Goal: Transaction & Acquisition: Purchase product/service

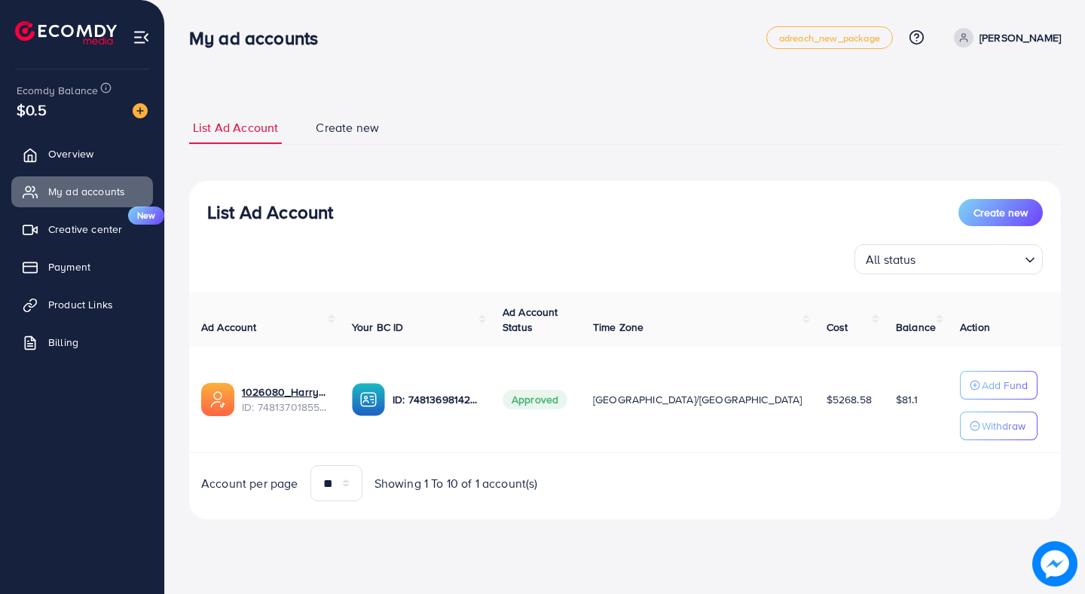
click at [986, 25] on div "My ad accounts adreach_new_package Help Center Contact Support Plans and Pricin…" at bounding box center [625, 38] width 872 height 42
click at [1002, 54] on div "My ad accounts adreach_new_package Help Center Contact Support Plans and Pricin…" at bounding box center [625, 38] width 872 height 42
click at [1008, 44] on p "[PERSON_NAME]" at bounding box center [1020, 38] width 81 height 18
click at [985, 133] on link "Log out" at bounding box center [988, 124] width 143 height 34
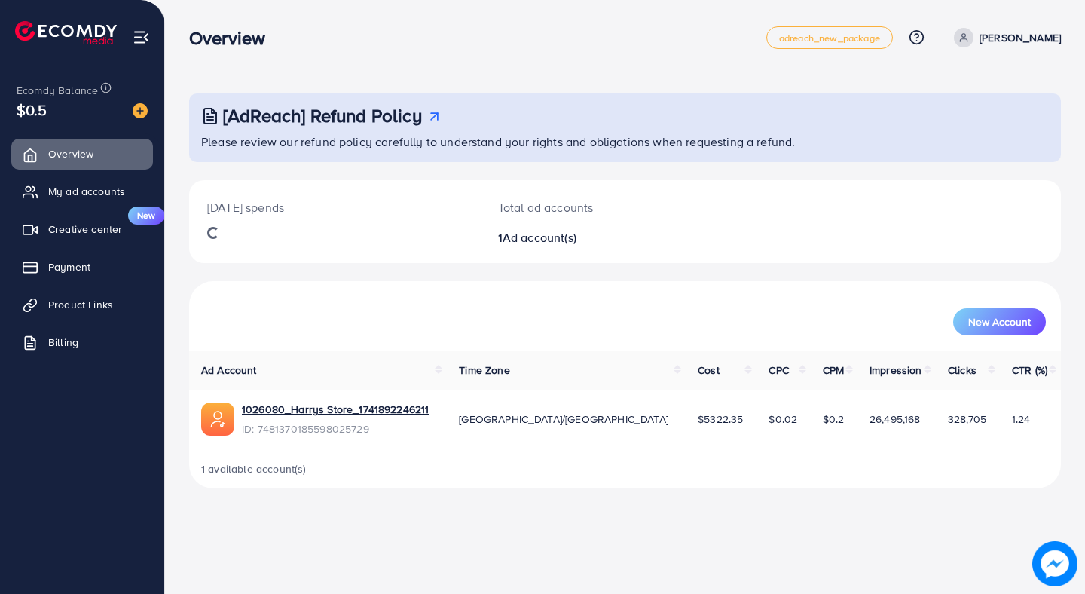
click at [106, 209] on ul "Overview My ad accounts Creative center New Payment Product Links Billing" at bounding box center [82, 253] width 164 height 240
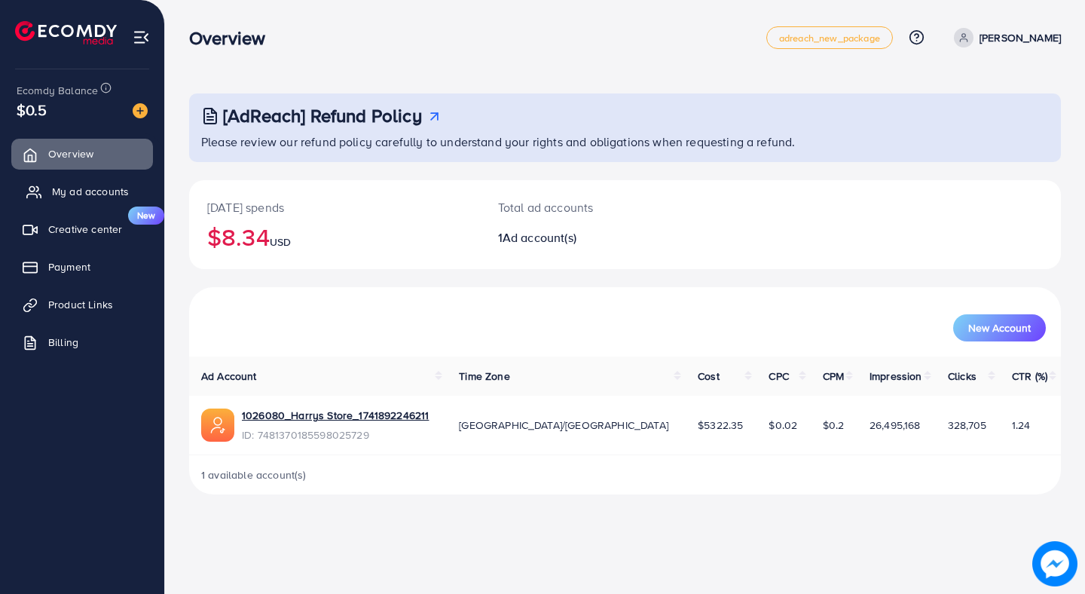
click at [101, 194] on span "My ad accounts" at bounding box center [90, 191] width 77 height 15
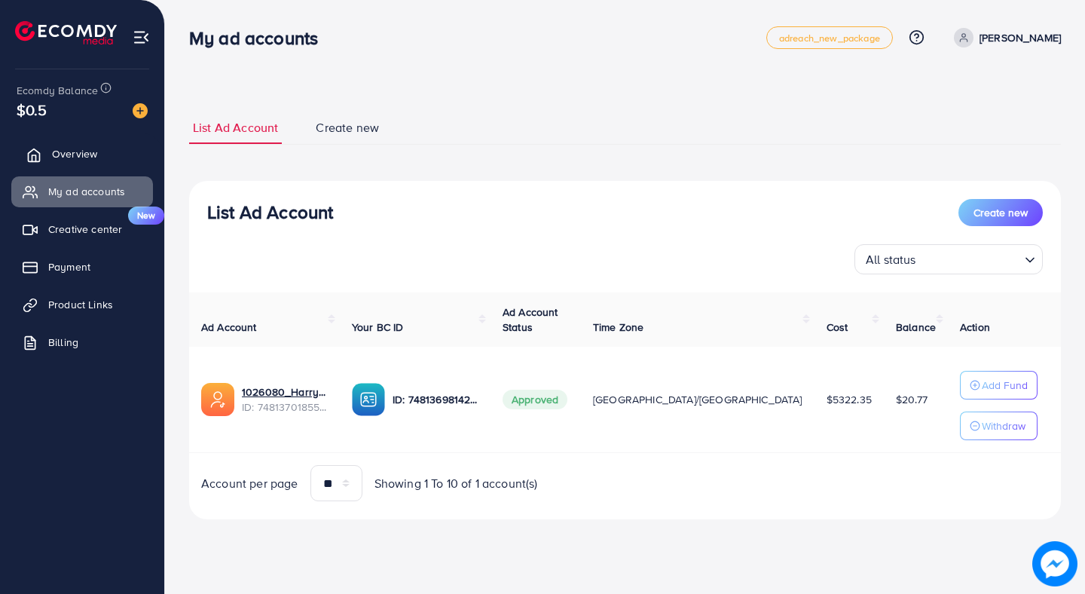
click at [99, 152] on link "Overview" at bounding box center [82, 154] width 142 height 30
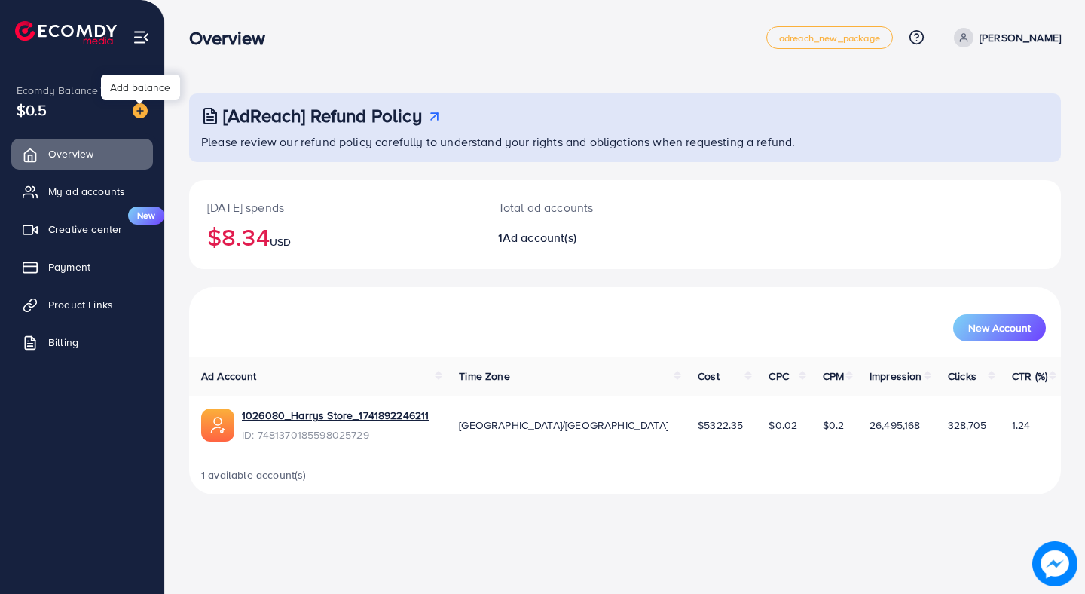
click at [140, 108] on img at bounding box center [140, 110] width 15 height 15
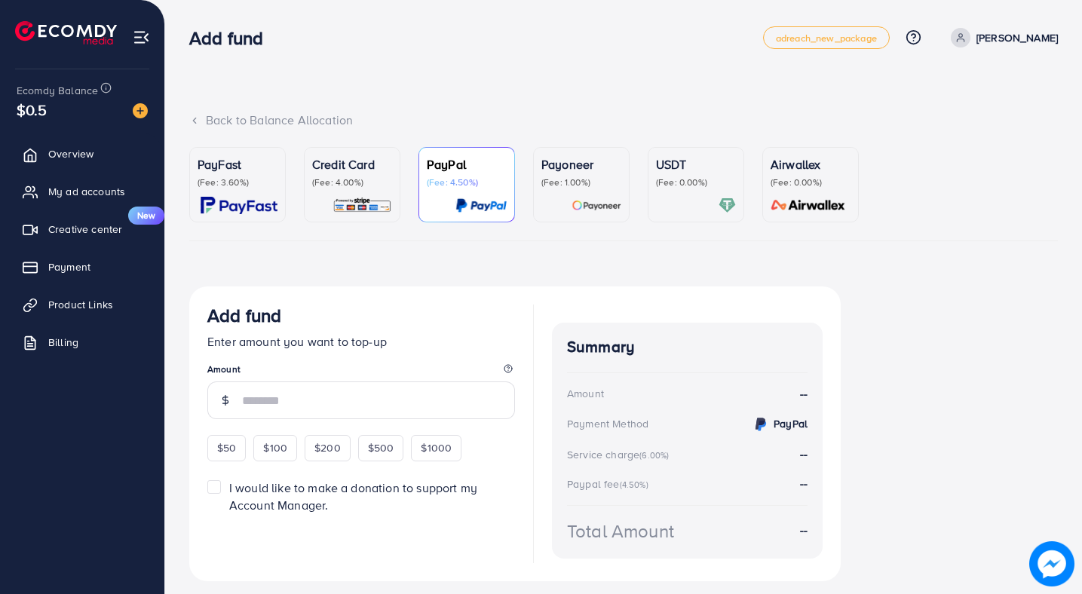
click at [240, 179] on p "(Fee: 3.60%)" at bounding box center [237, 182] width 80 height 12
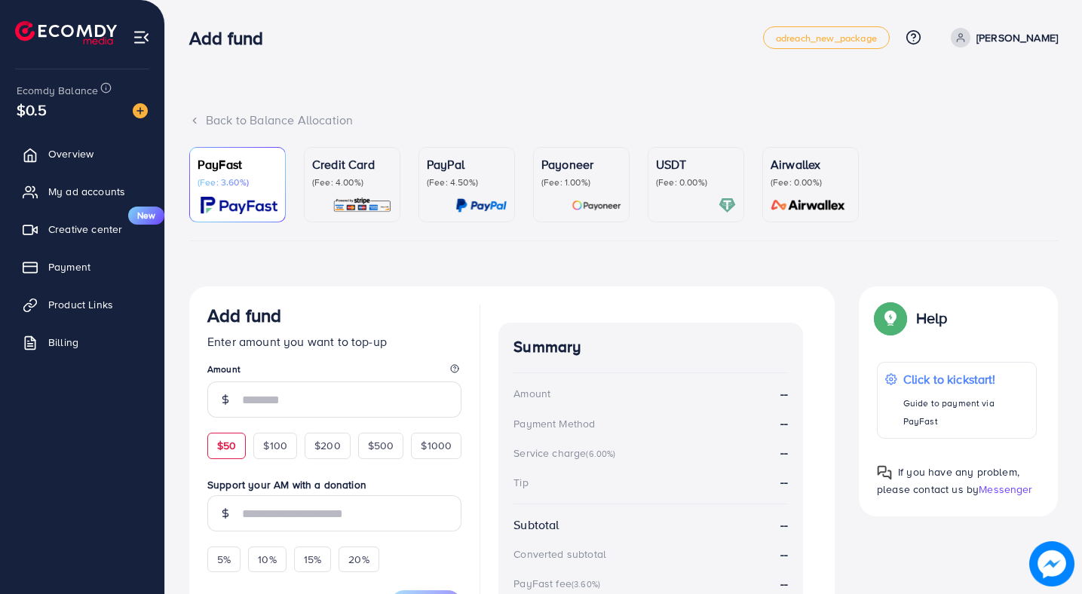
click at [223, 441] on span "$50" at bounding box center [226, 445] width 19 height 15
type input "**"
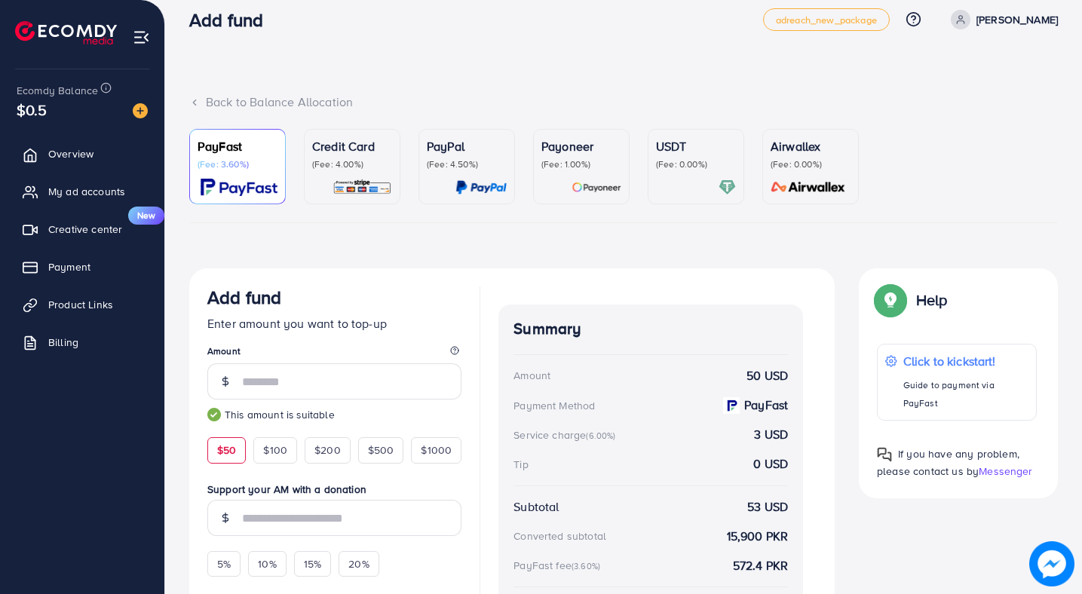
scroll to position [173, 0]
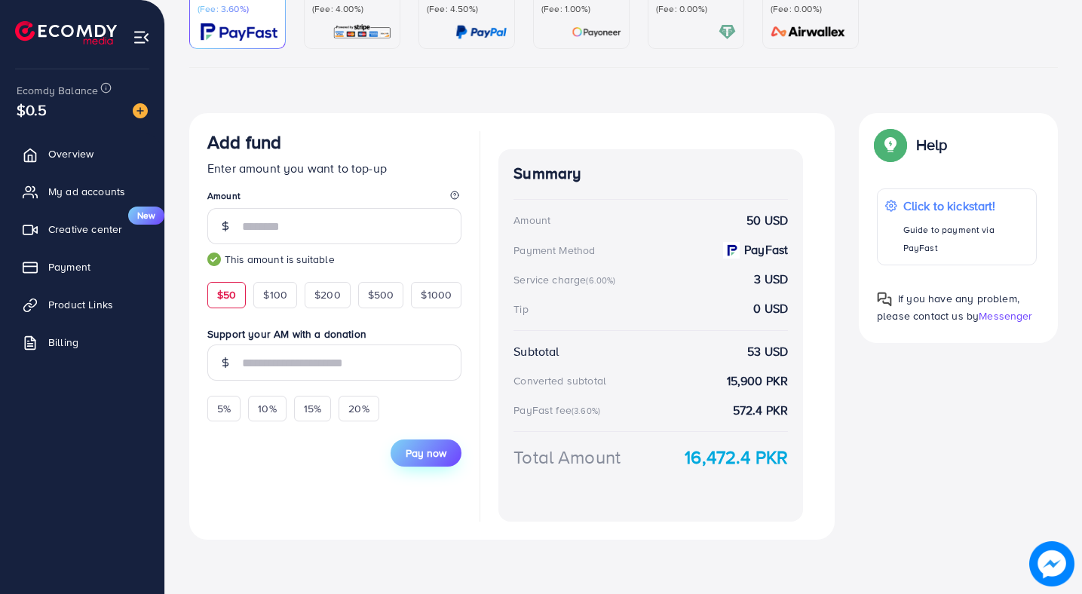
click at [427, 448] on span "Pay now" at bounding box center [426, 452] width 41 height 15
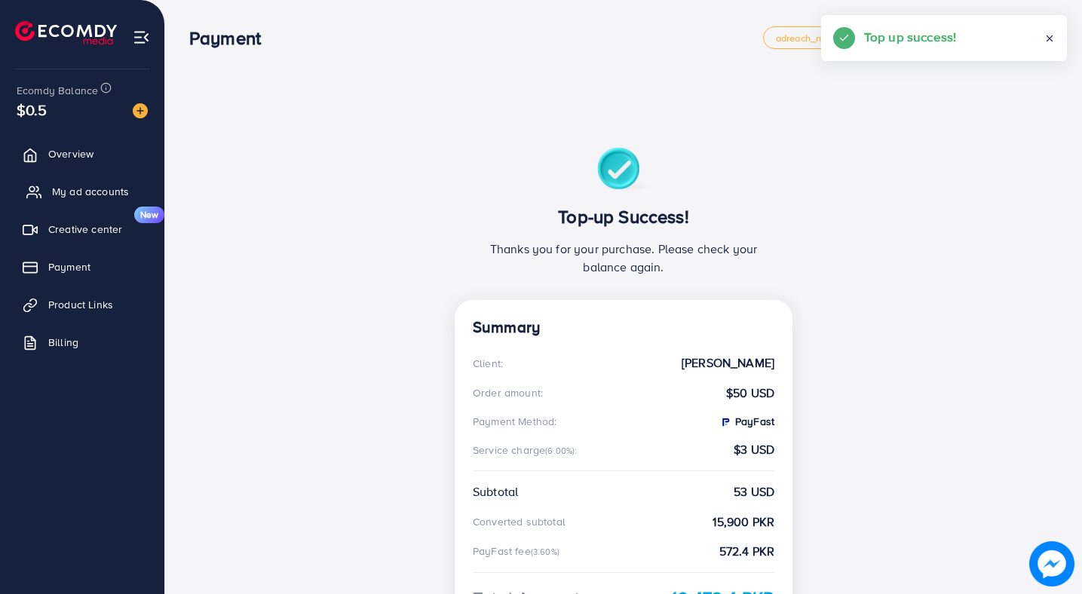
click at [110, 197] on span "My ad accounts" at bounding box center [90, 191] width 77 height 15
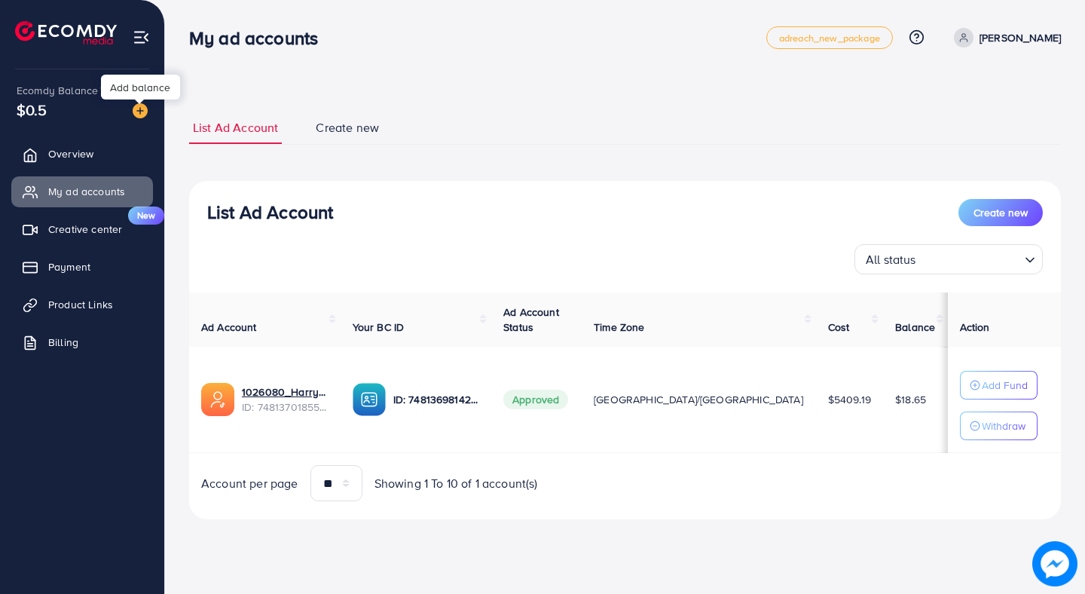
click at [137, 112] on img at bounding box center [140, 110] width 15 height 15
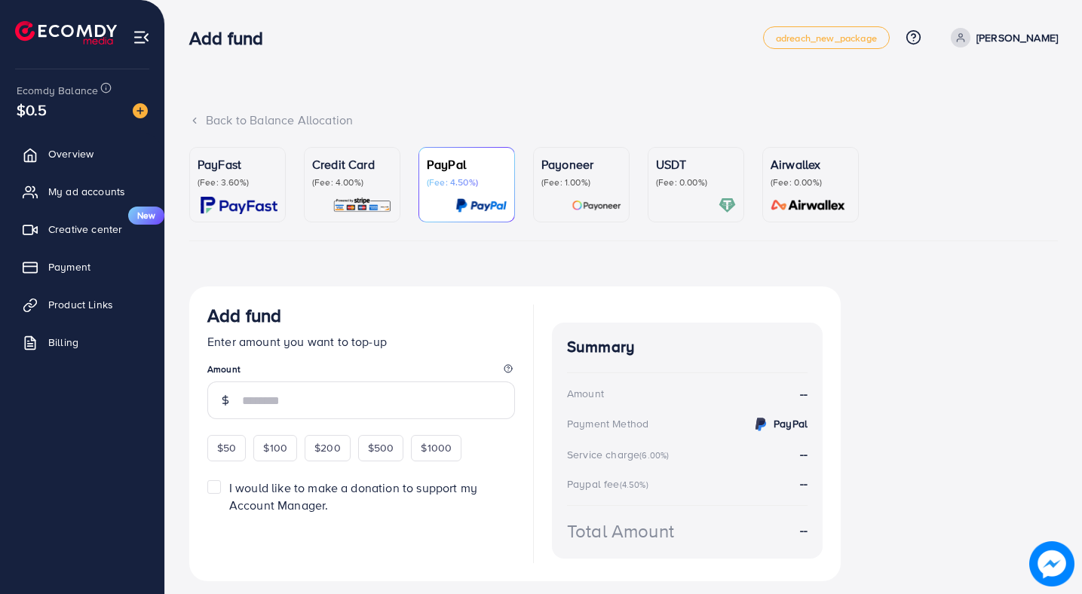
click at [211, 171] on p "PayFast" at bounding box center [237, 164] width 80 height 18
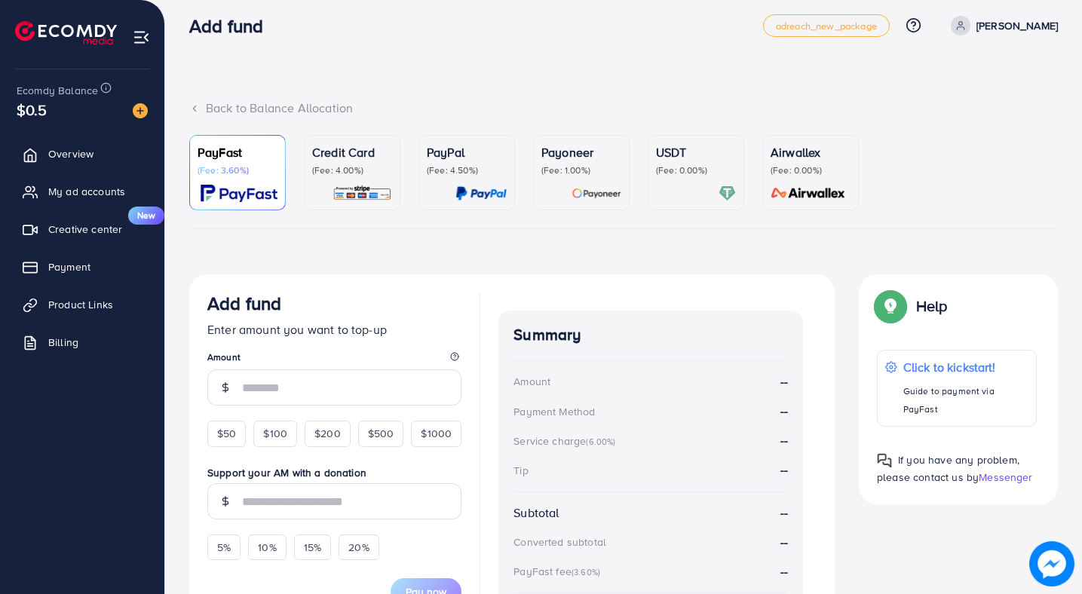
scroll to position [14, 0]
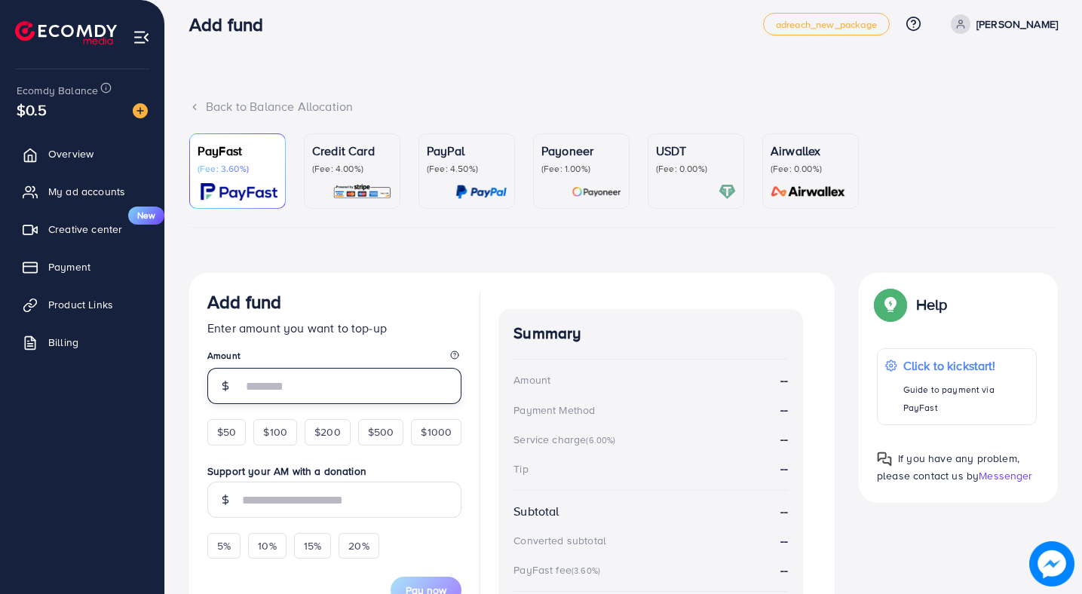
click at [262, 378] on input "number" at bounding box center [351, 386] width 219 height 36
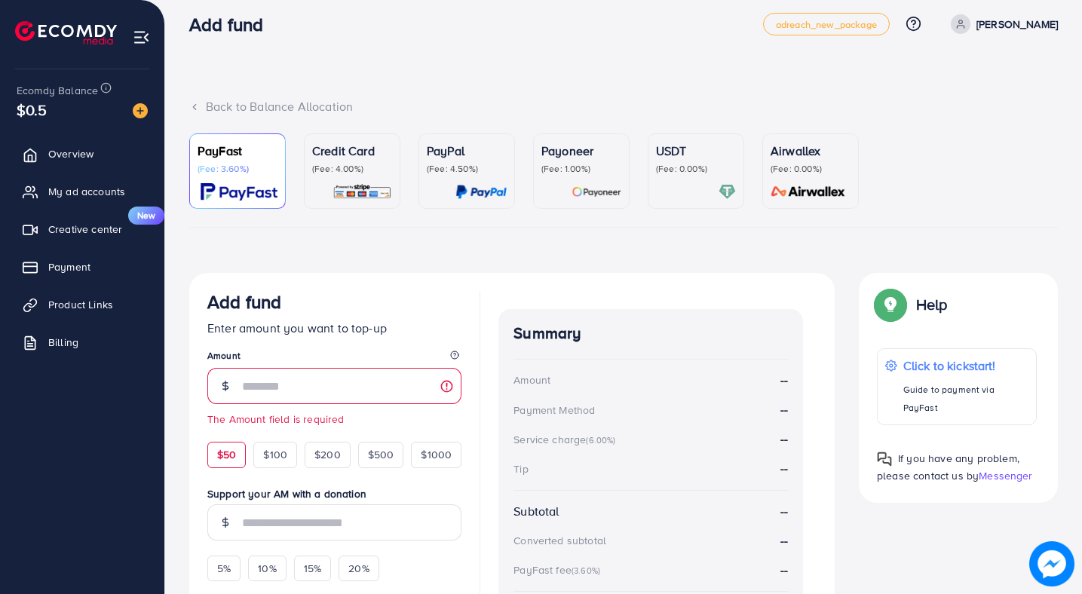
click at [222, 425] on form "Add fund Enter amount you want to top-up Amount The Amount field is required $5…" at bounding box center [334, 458] width 254 height 335
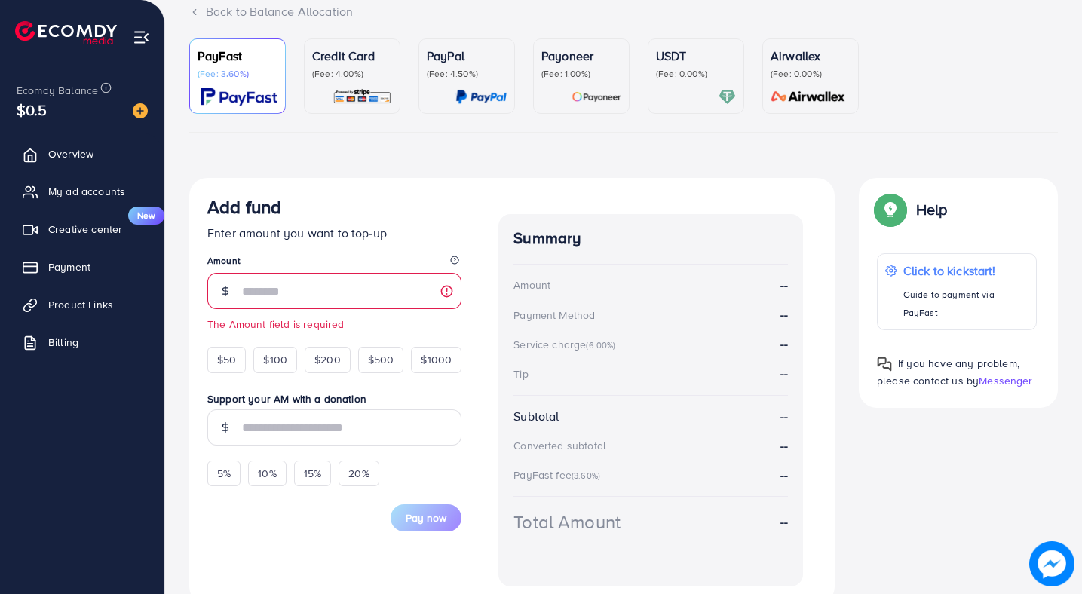
scroll to position [135, 0]
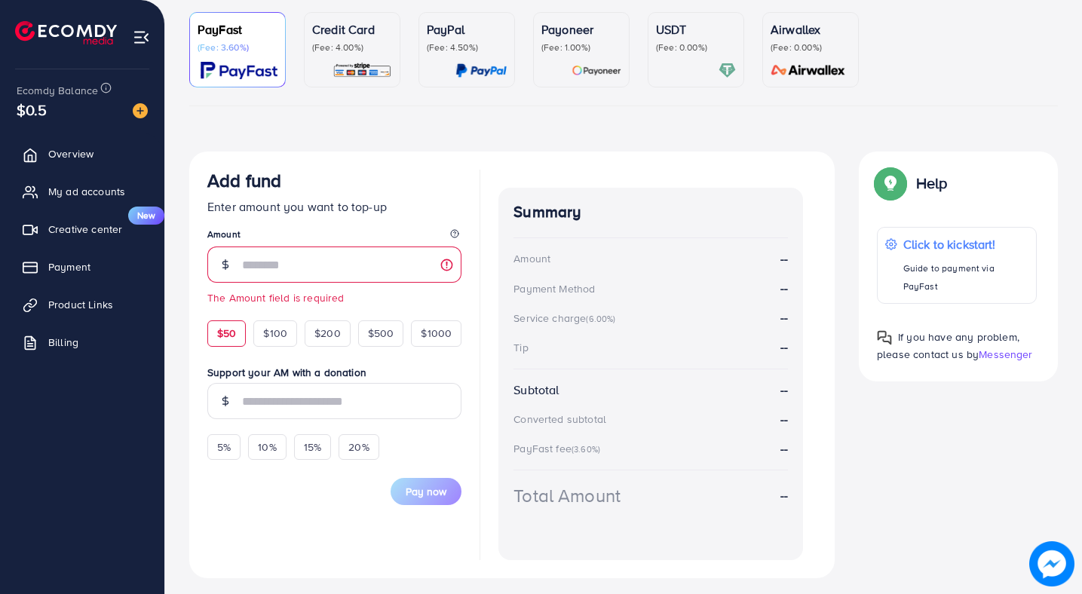
click at [230, 335] on span "$50" at bounding box center [226, 333] width 19 height 15
type input "**"
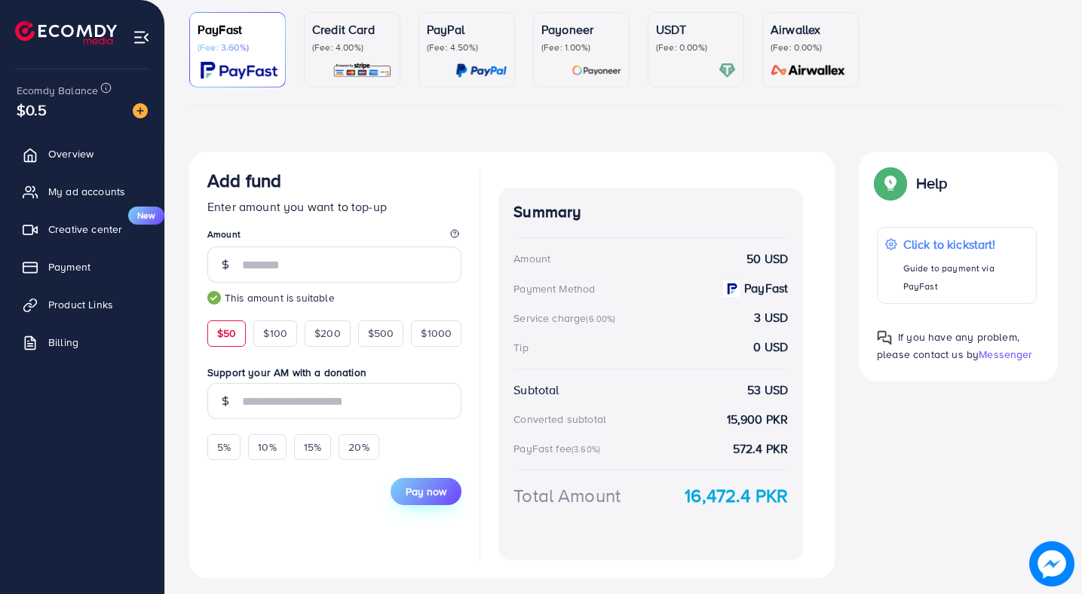
click at [449, 491] on button "Pay now" at bounding box center [425, 491] width 71 height 27
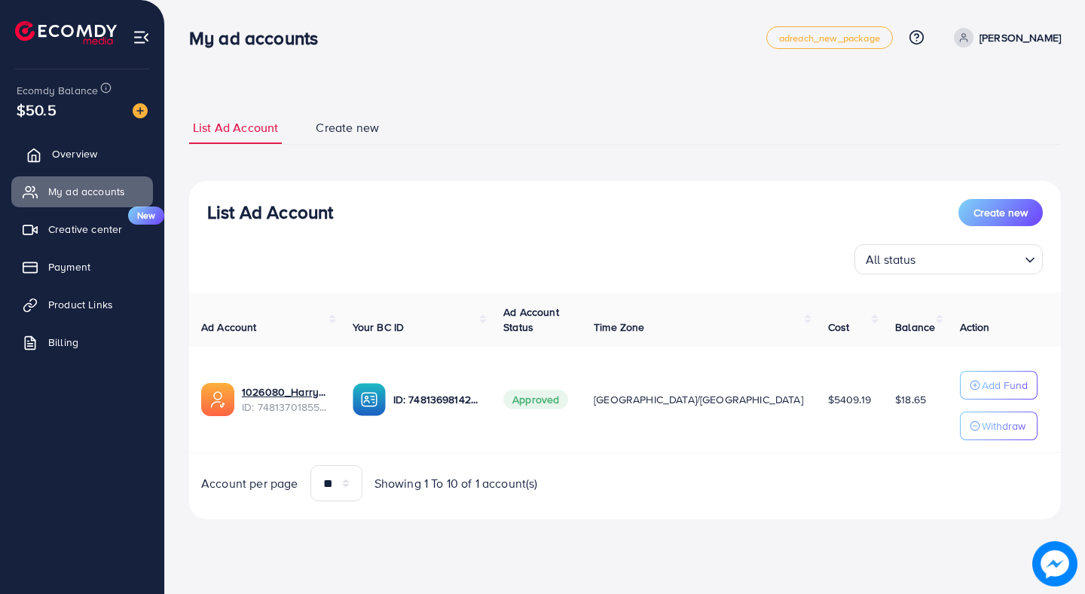
click at [110, 169] on link "Overview" at bounding box center [82, 154] width 142 height 30
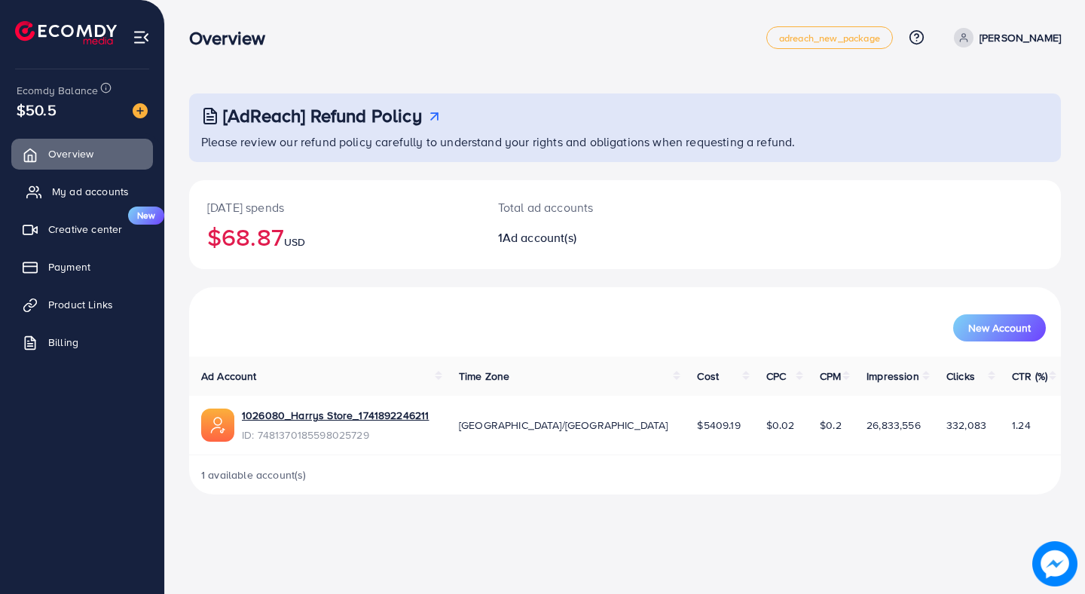
click at [106, 192] on span "My ad accounts" at bounding box center [90, 191] width 77 height 15
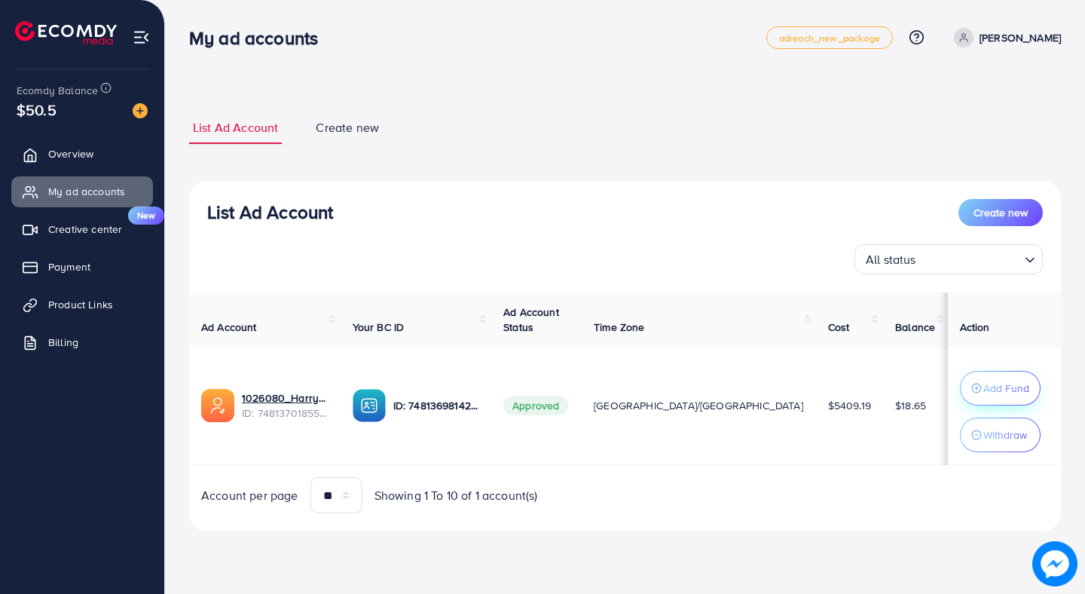
click at [984, 379] on p "Add Fund" at bounding box center [1007, 388] width 46 height 18
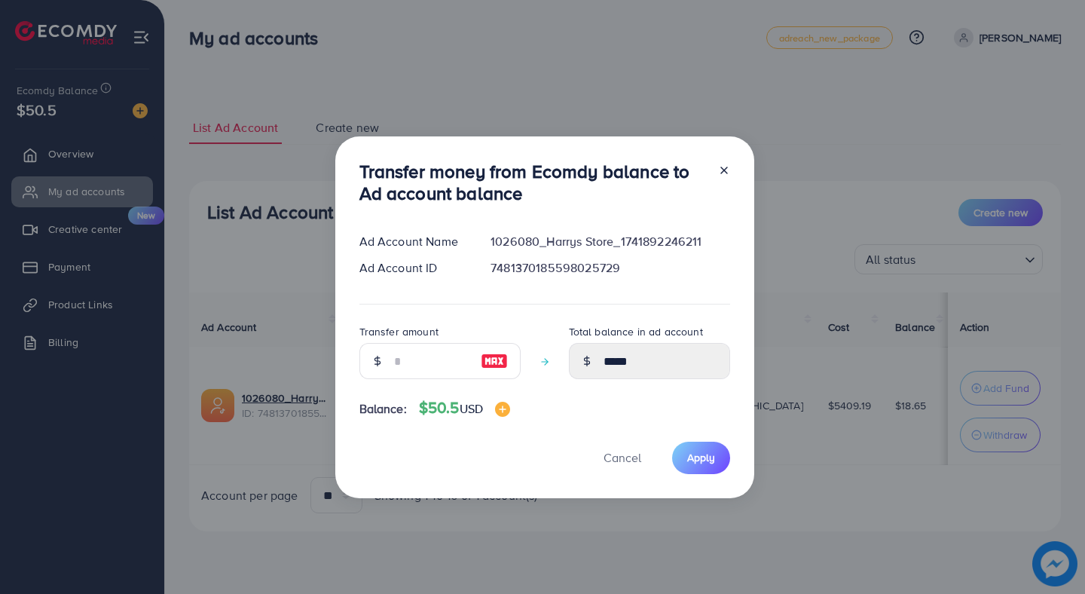
click at [487, 357] on img at bounding box center [494, 361] width 27 height 18
type input "**"
type input "*****"
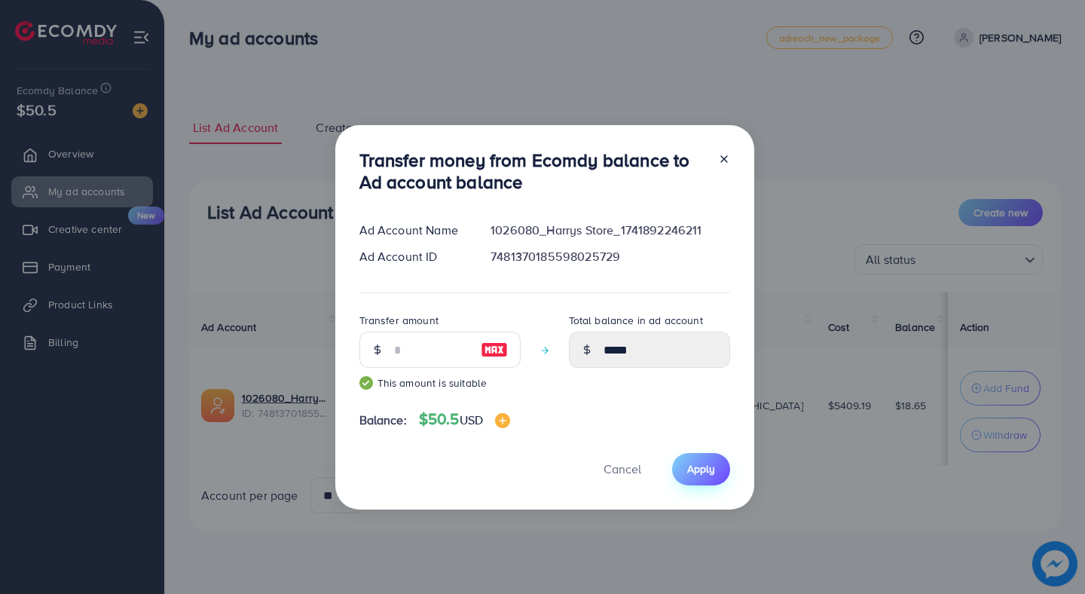
click at [696, 477] on button "Apply" at bounding box center [701, 469] width 58 height 32
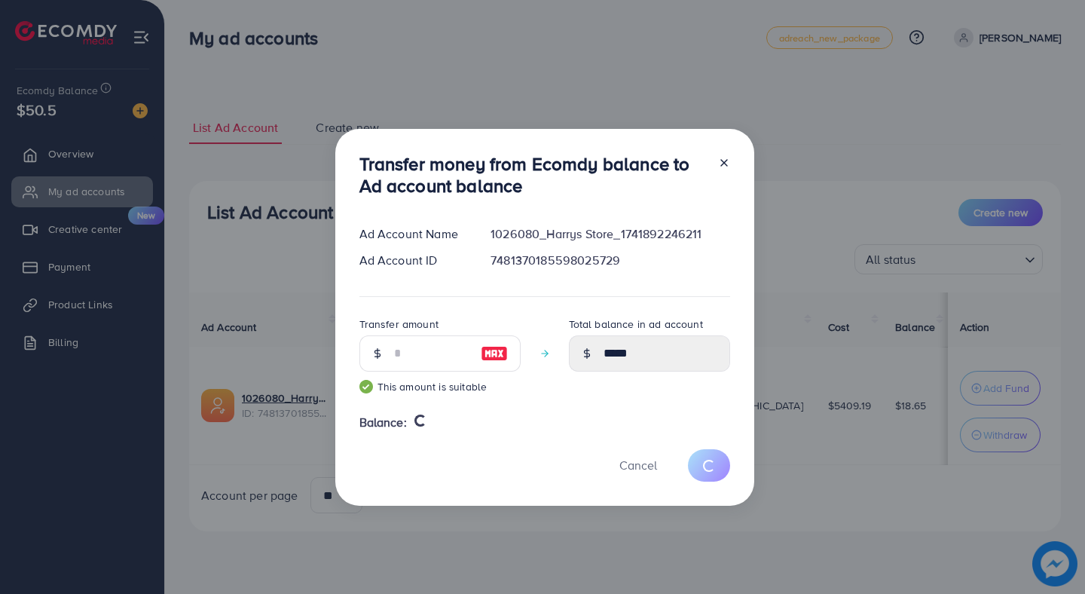
type input "*****"
